Goal: Find specific page/section: Find specific page/section

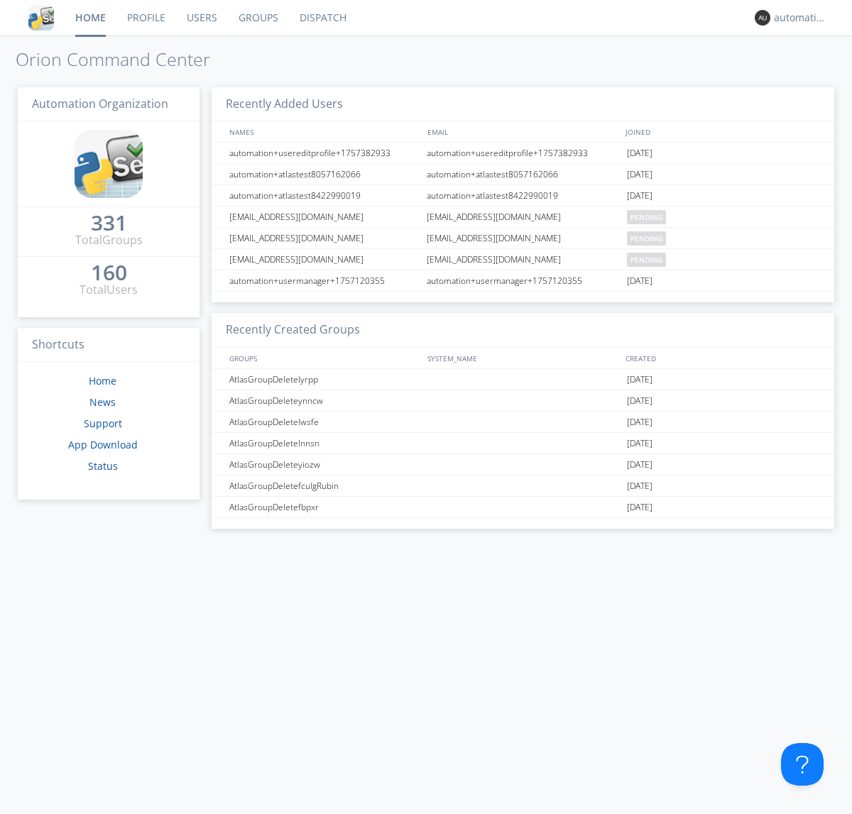
click at [322, 18] on link "Dispatch" at bounding box center [323, 17] width 68 height 35
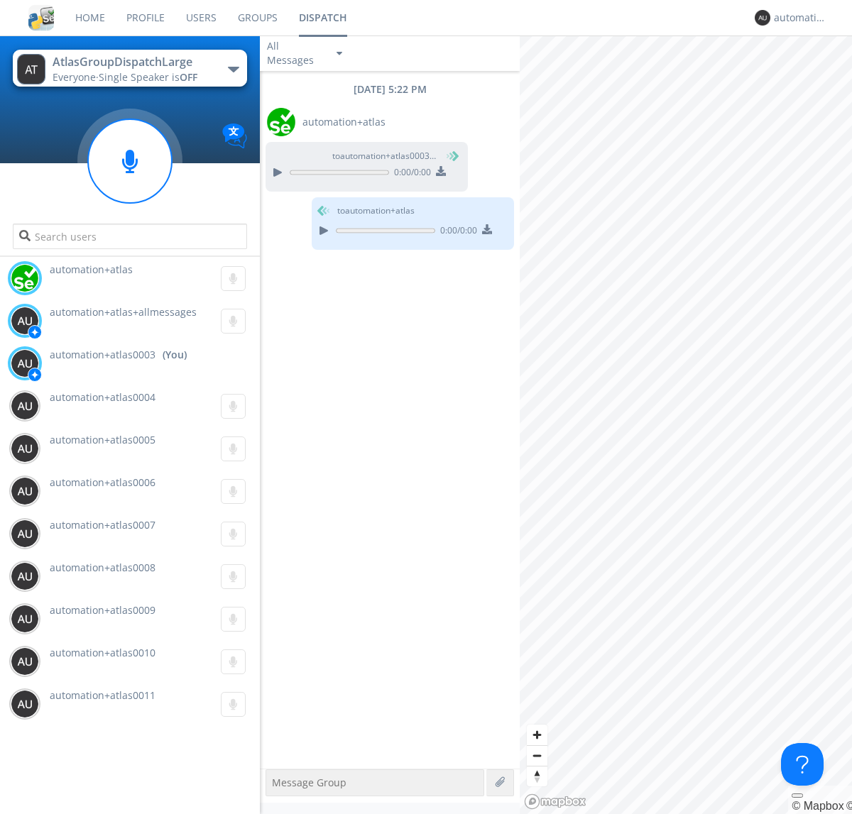
click at [233, 69] on div "button" at bounding box center [233, 70] width 11 height 6
click at [0, 0] on span "AtlasGroupDispatch" at bounding box center [0, 0] width 0 height 0
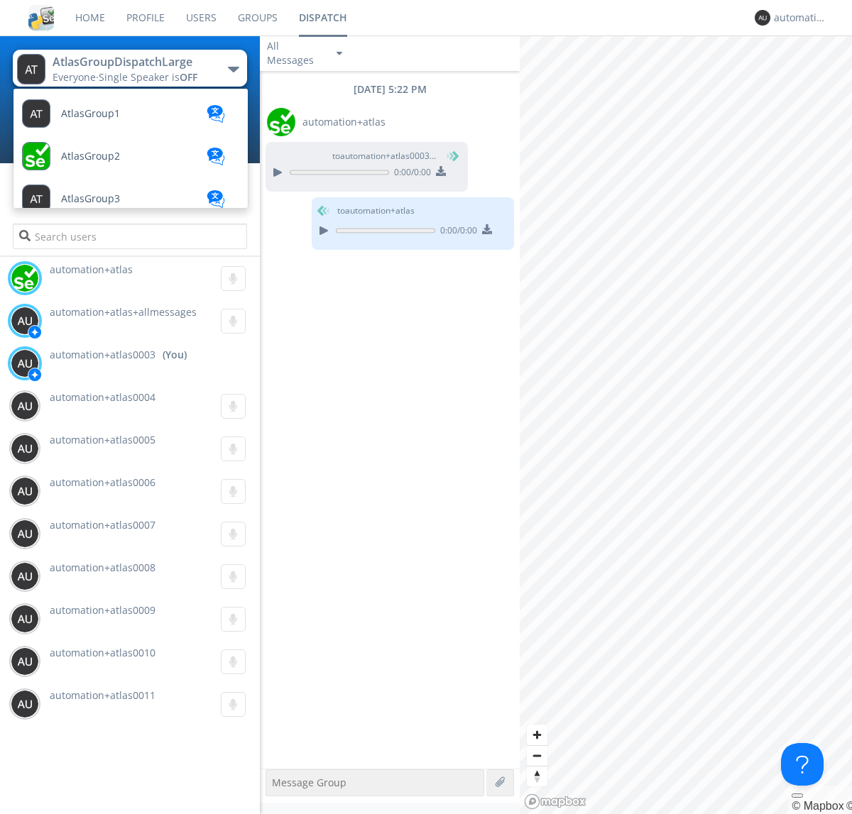
scroll to position [465, 0]
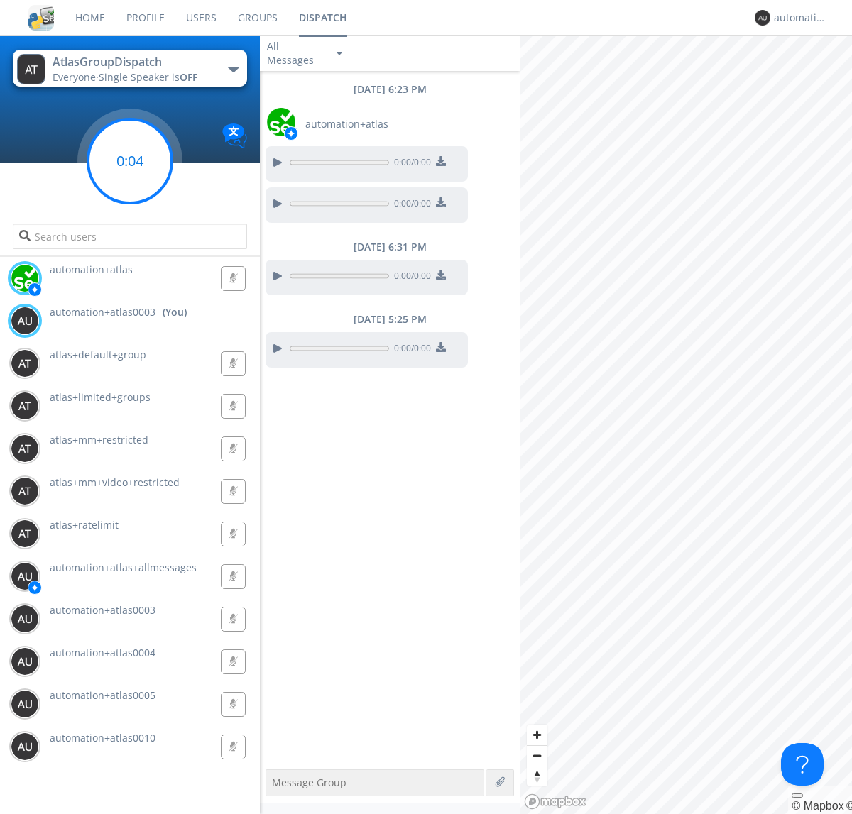
click at [130, 161] on g at bounding box center [130, 161] width 84 height 84
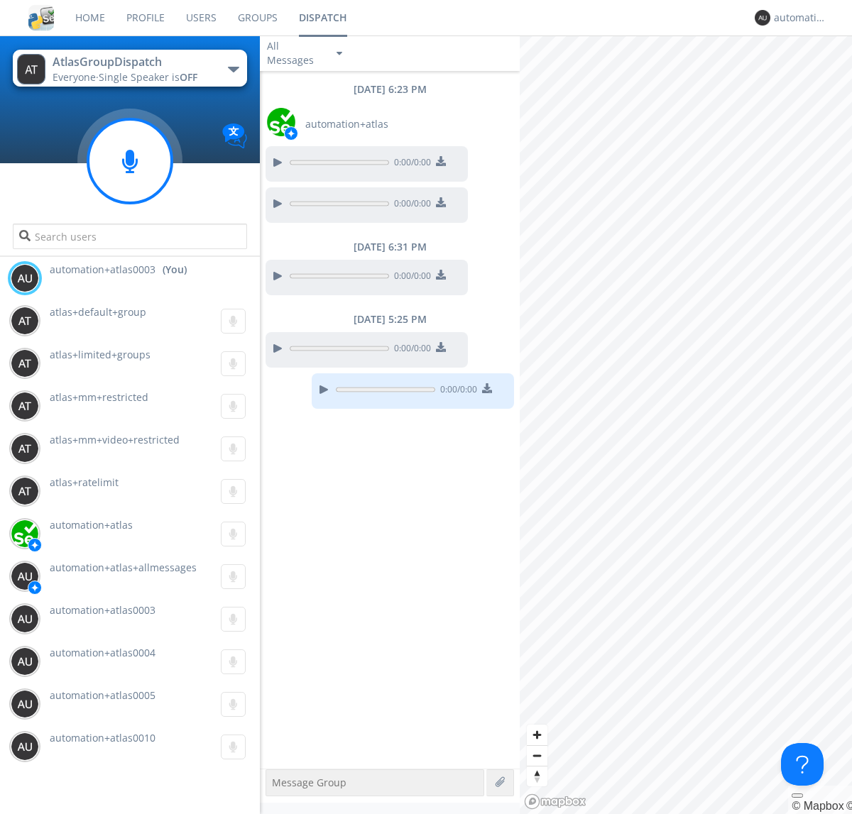
click at [233, 69] on div "button" at bounding box center [233, 70] width 11 height 6
click at [0, 0] on span "AtlasGroupDispatch2" at bounding box center [0, 0] width 0 height 0
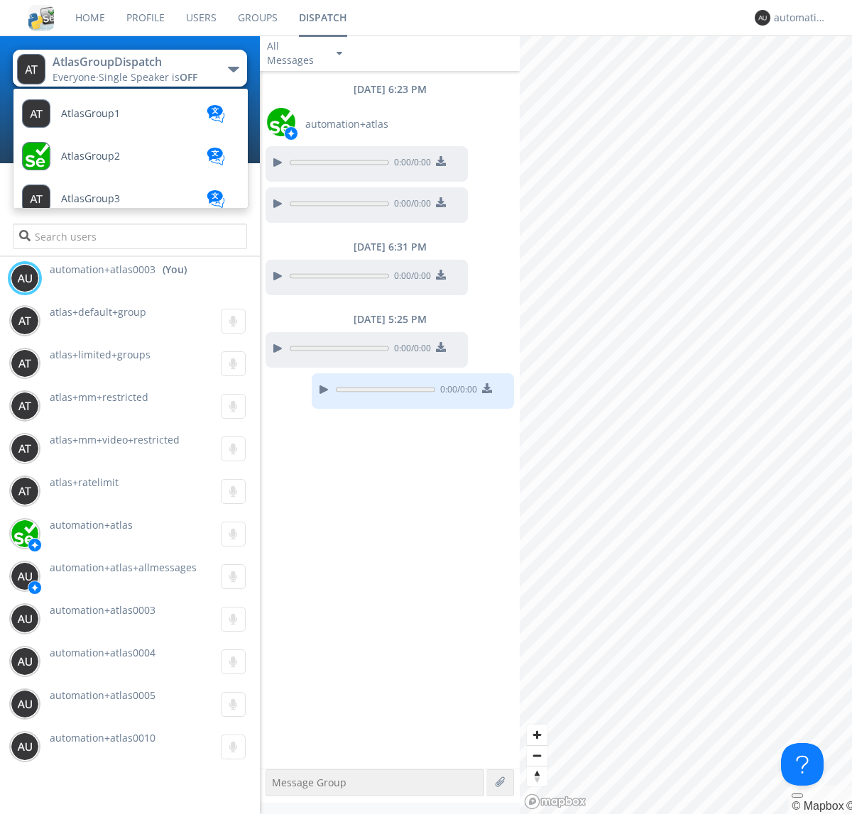
scroll to position [508, 0]
